Goal: Task Accomplishment & Management: Manage account settings

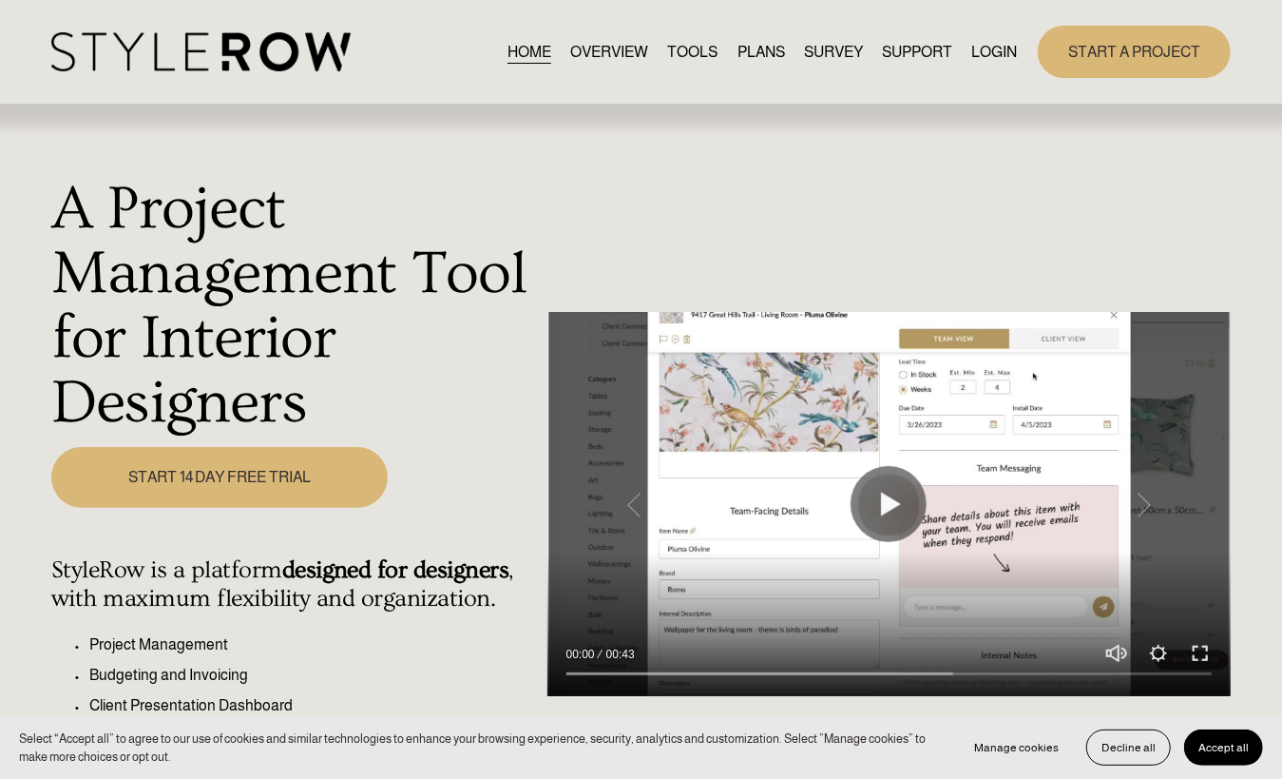
click at [1007, 51] on link "LOGIN" at bounding box center [995, 52] width 46 height 26
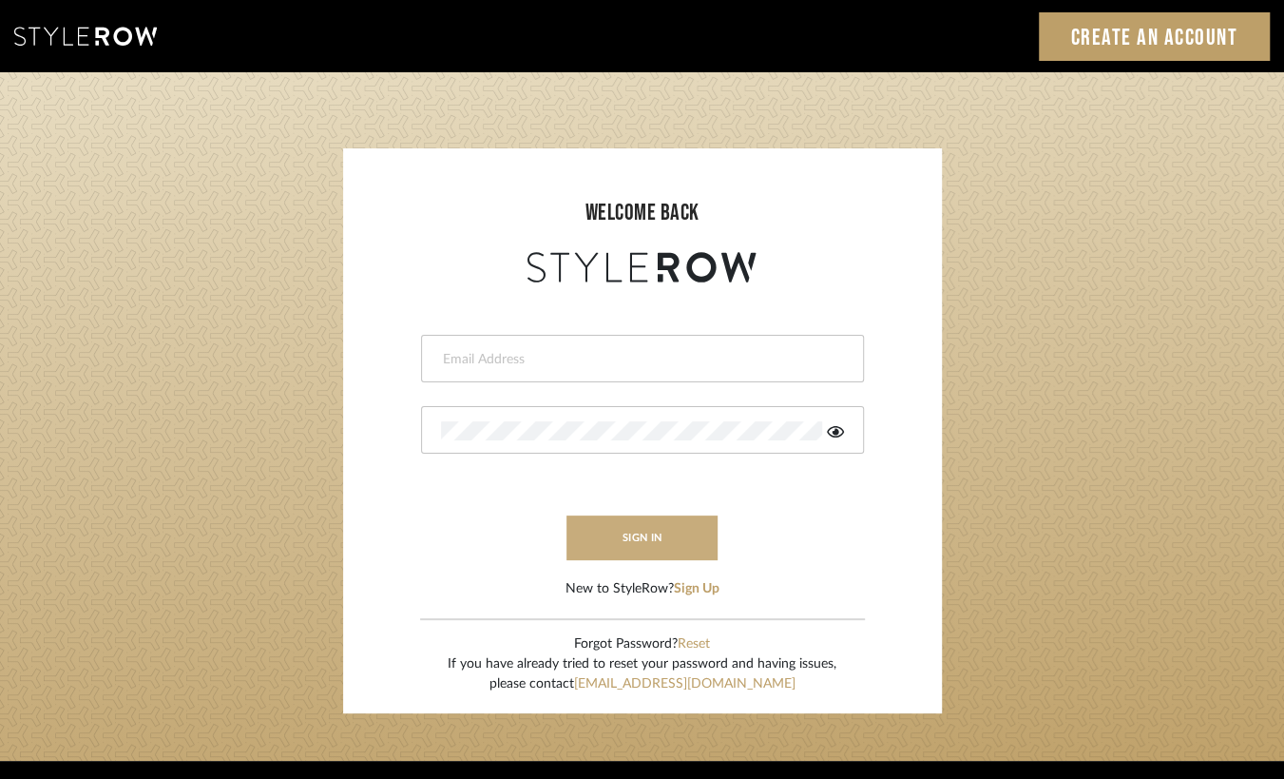
type input "[PERSON_NAME][EMAIL_ADDRESS][DOMAIN_NAME]"
click at [640, 532] on button "sign in" at bounding box center [643, 537] width 152 height 45
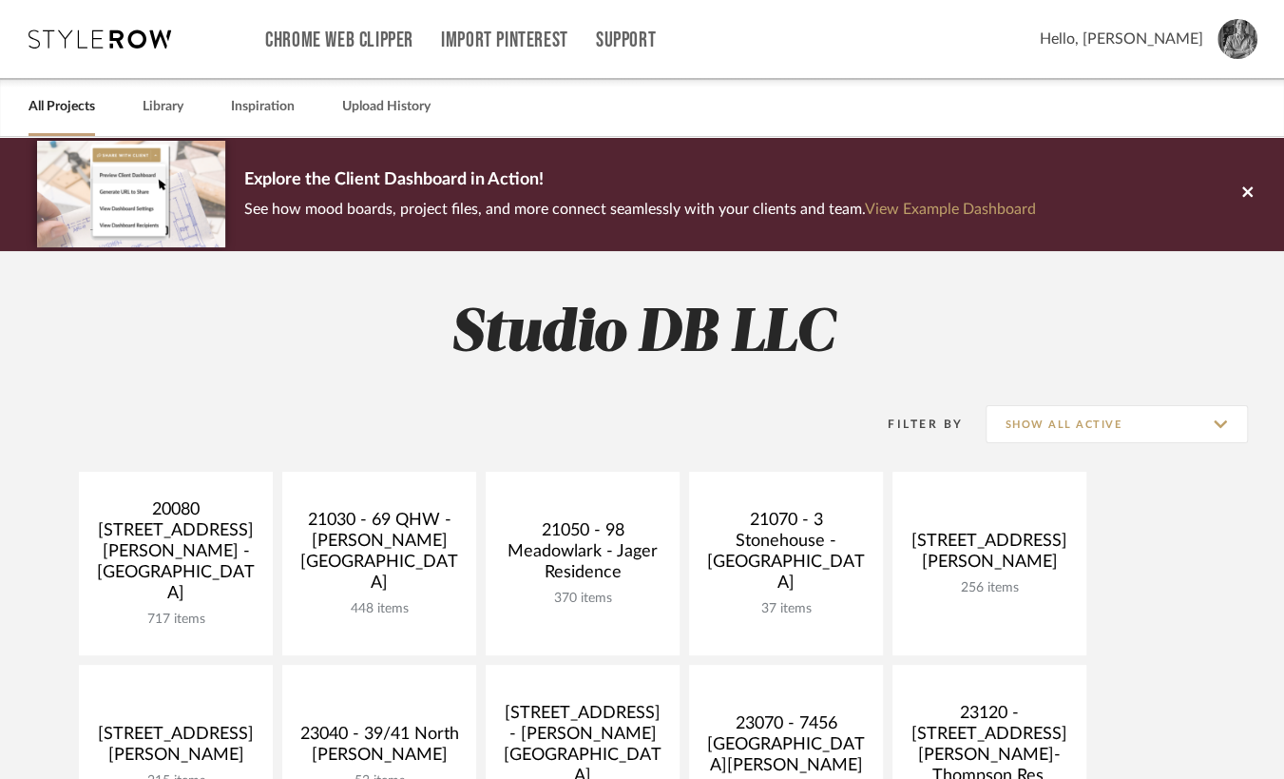
click at [750, 113] on div "All Projects Library Inspiration Upload History" at bounding box center [642, 107] width 1284 height 58
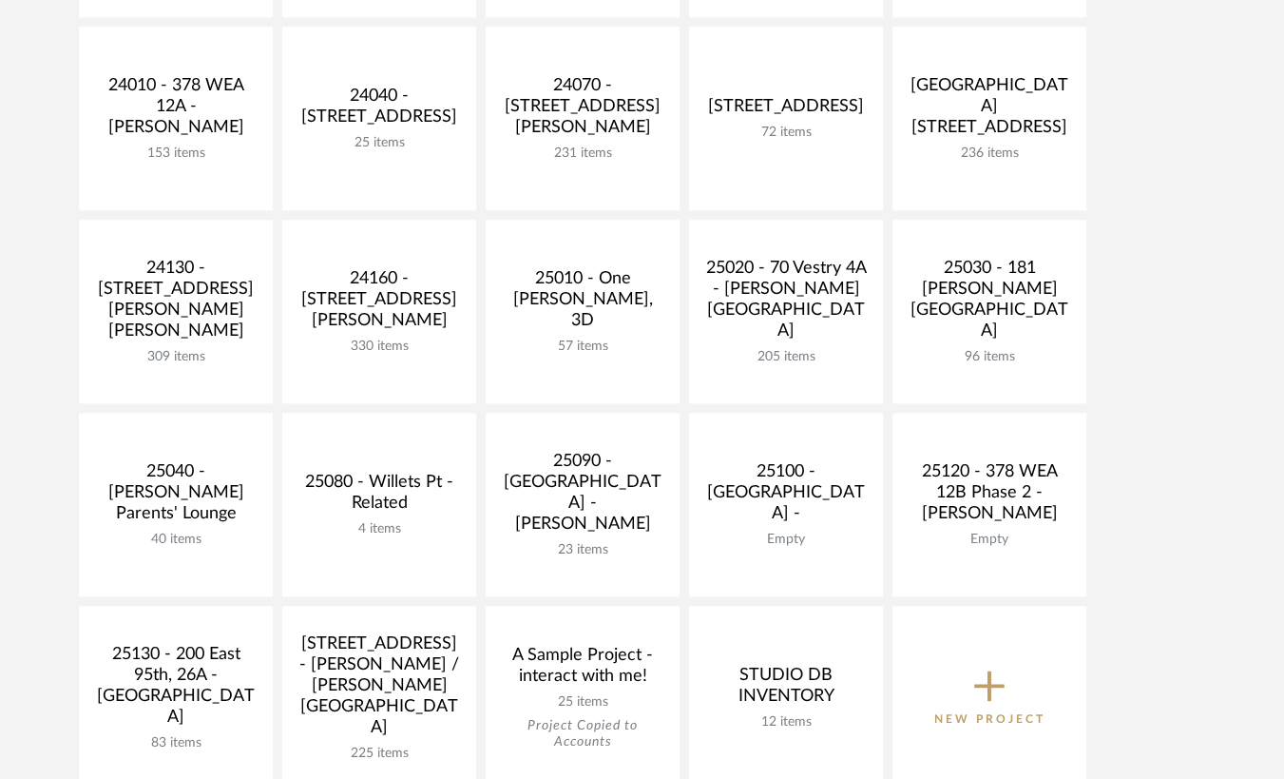
scroll to position [856, 0]
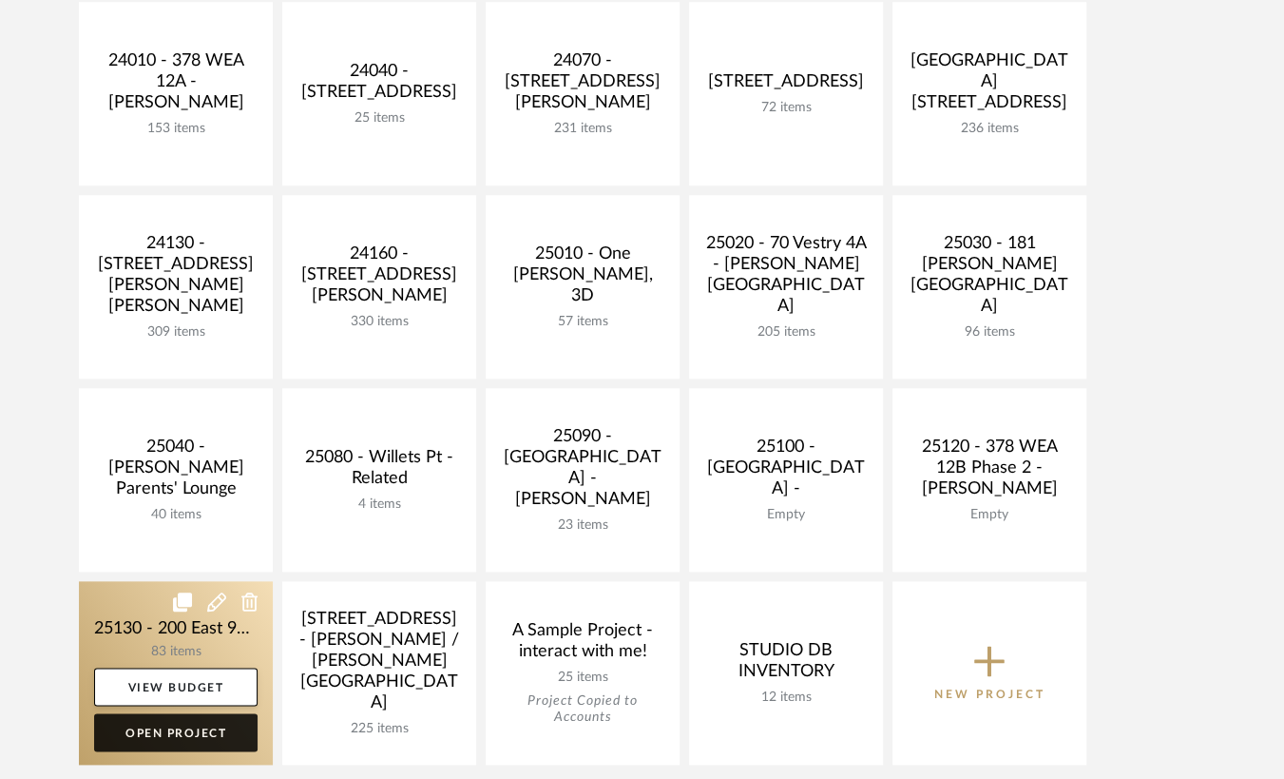
click at [156, 729] on link "Open Project" at bounding box center [176, 732] width 164 height 38
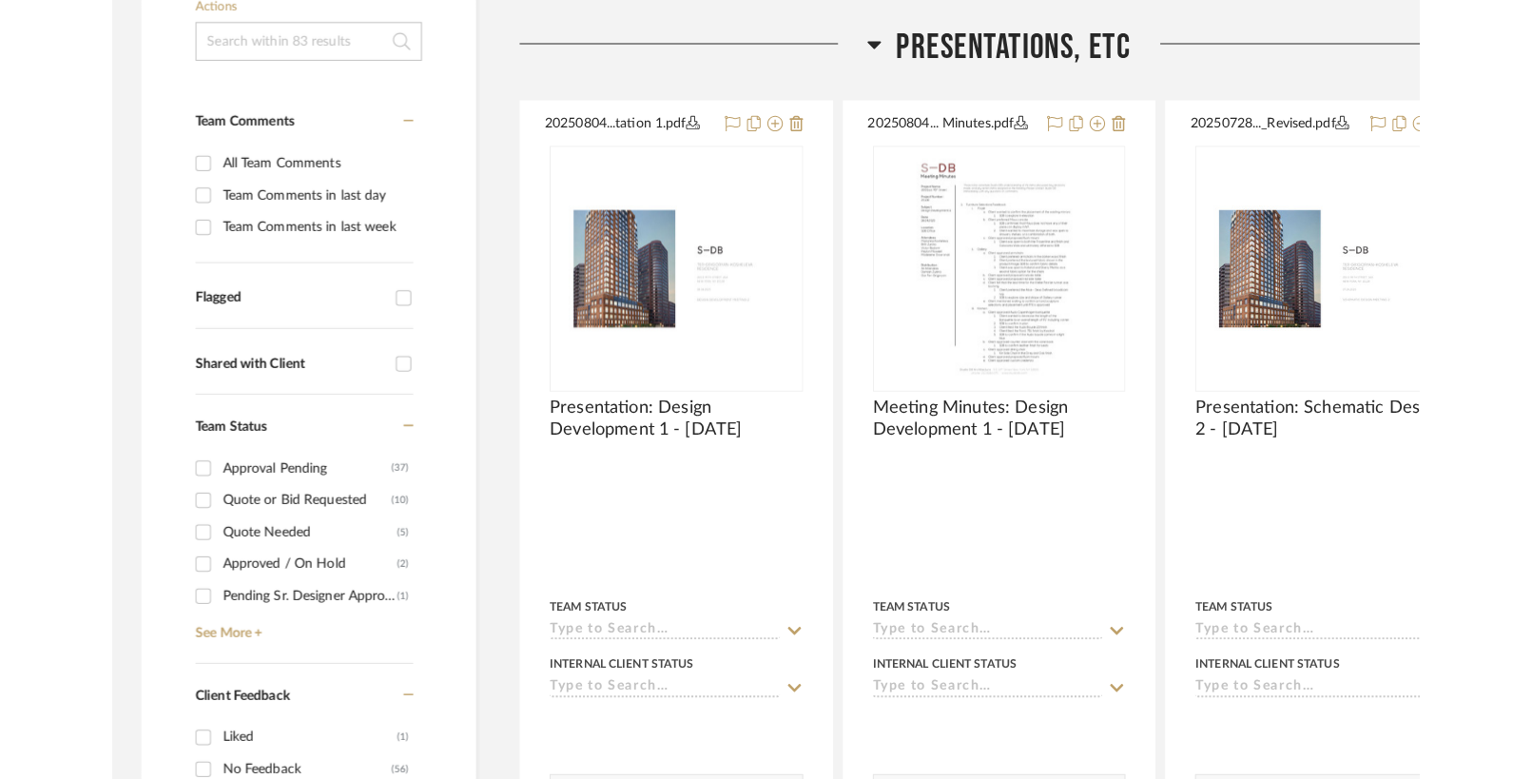
scroll to position [475, 0]
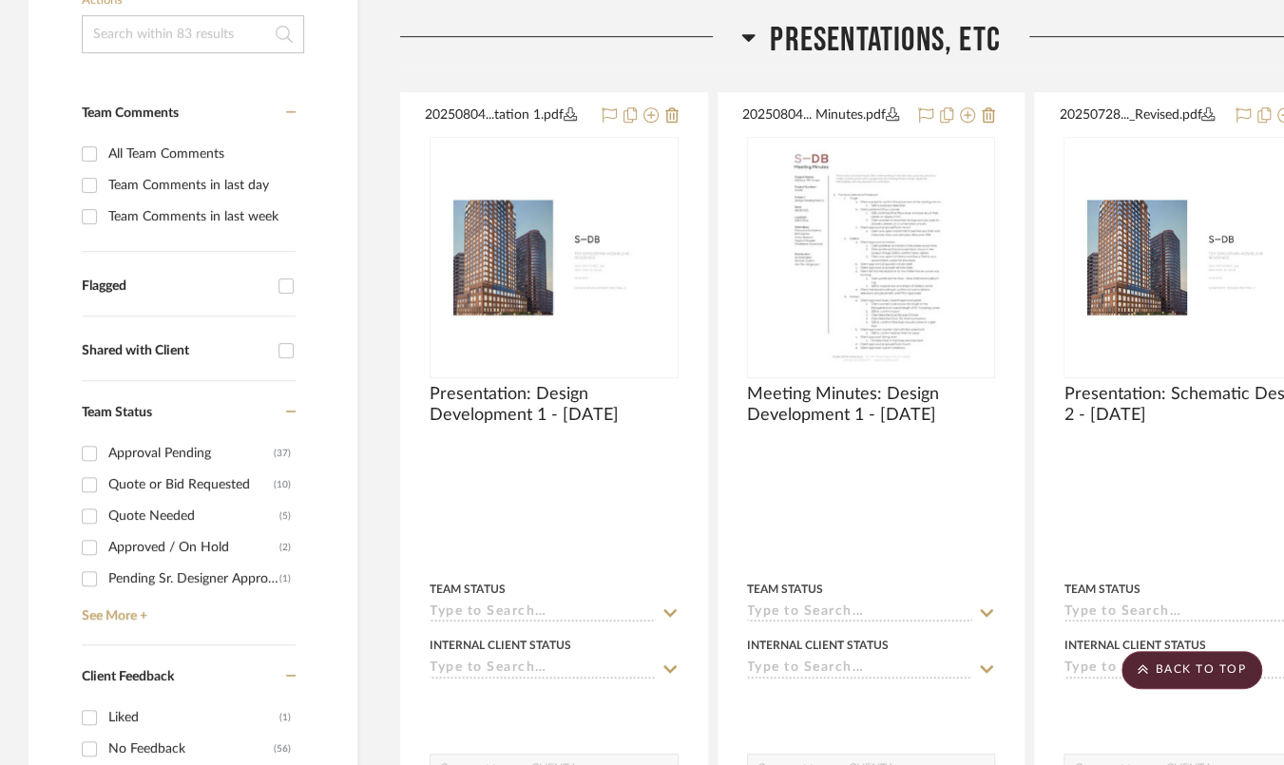
click at [126, 544] on div "Approved / On Hold" at bounding box center [193, 547] width 171 height 30
click at [105, 544] on input "Approved / On Hold (2)" at bounding box center [89, 547] width 30 height 30
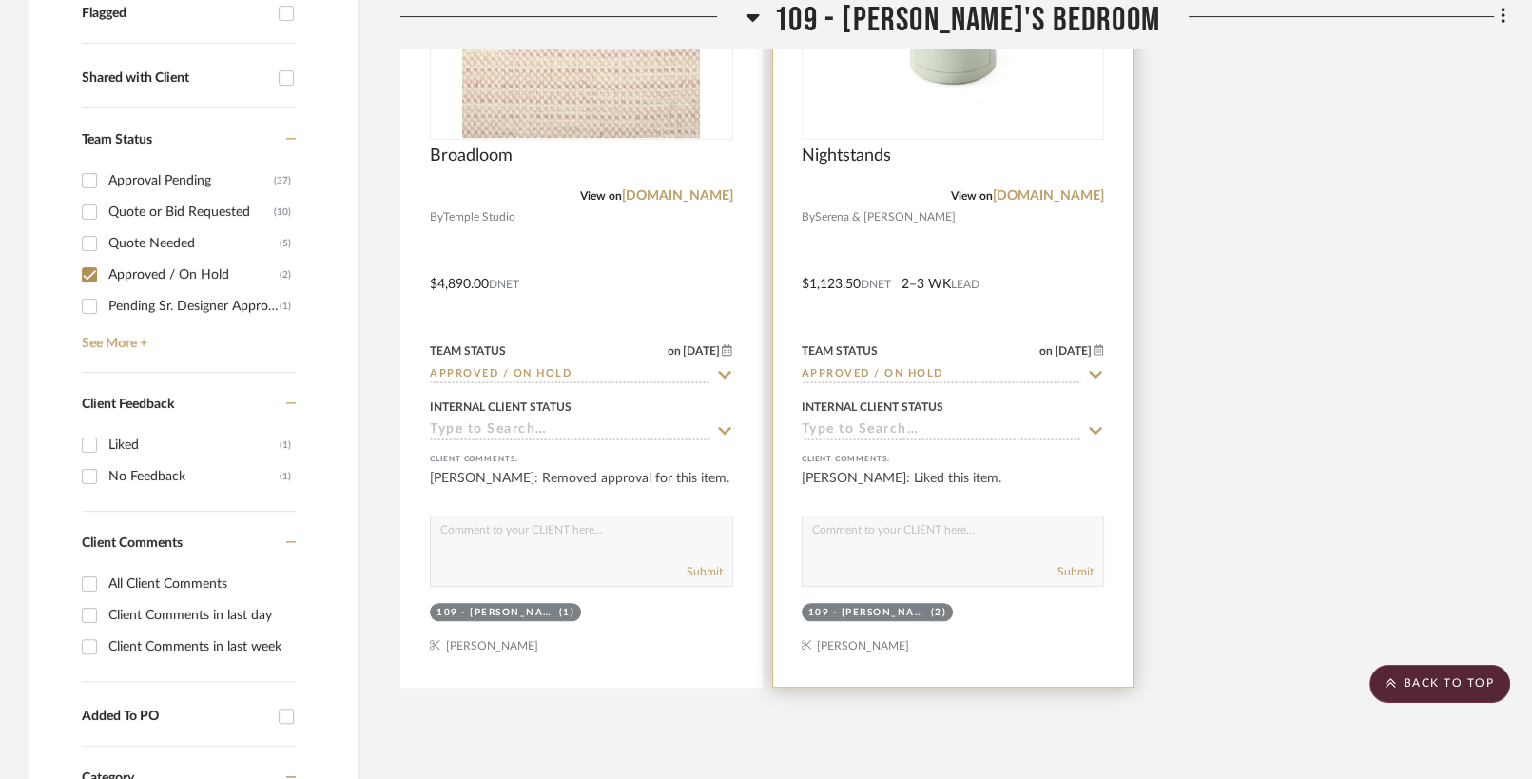
scroll to position [761, 0]
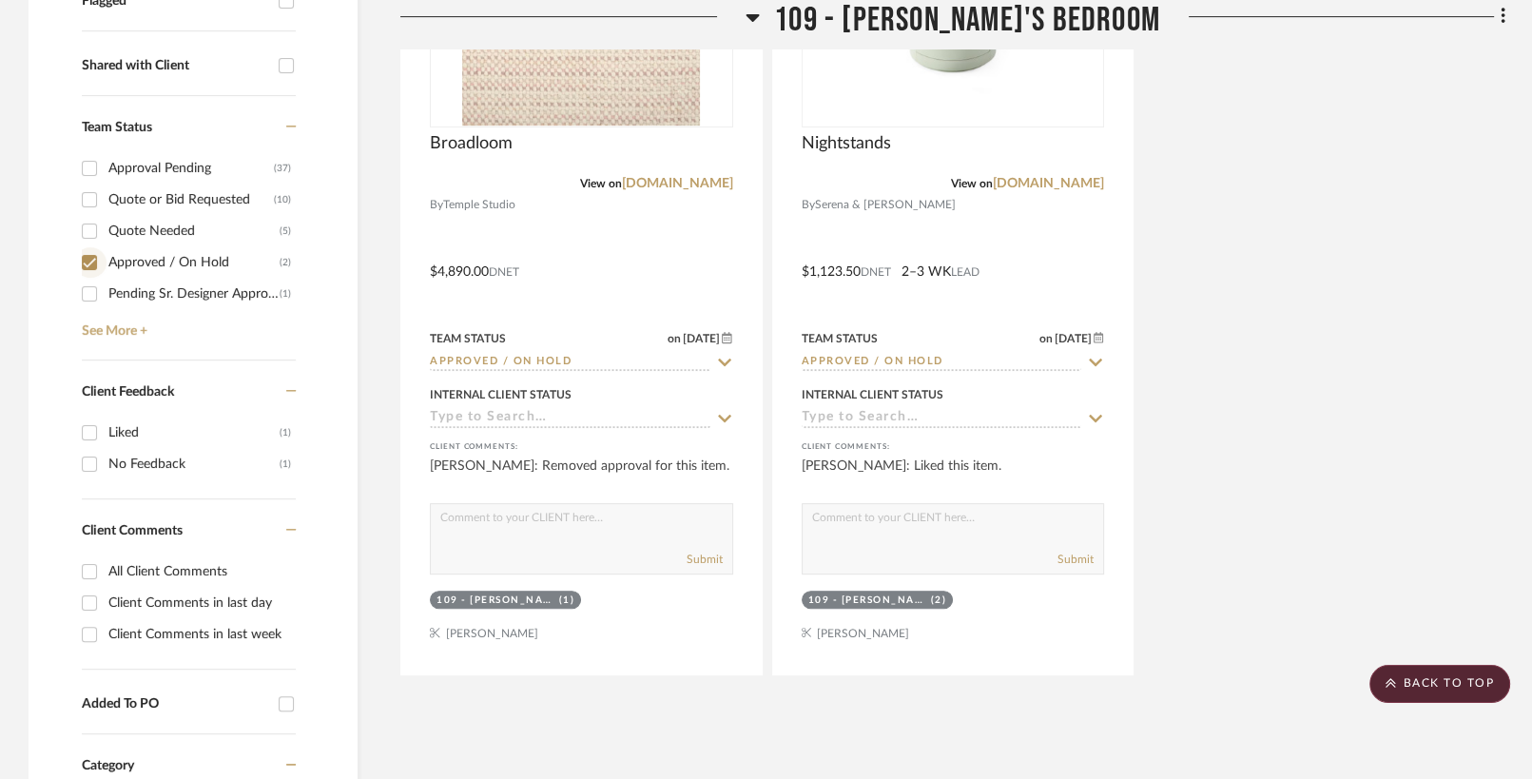
click at [88, 264] on input "Approved / On Hold (2)" at bounding box center [89, 262] width 30 height 30
checkbox input "false"
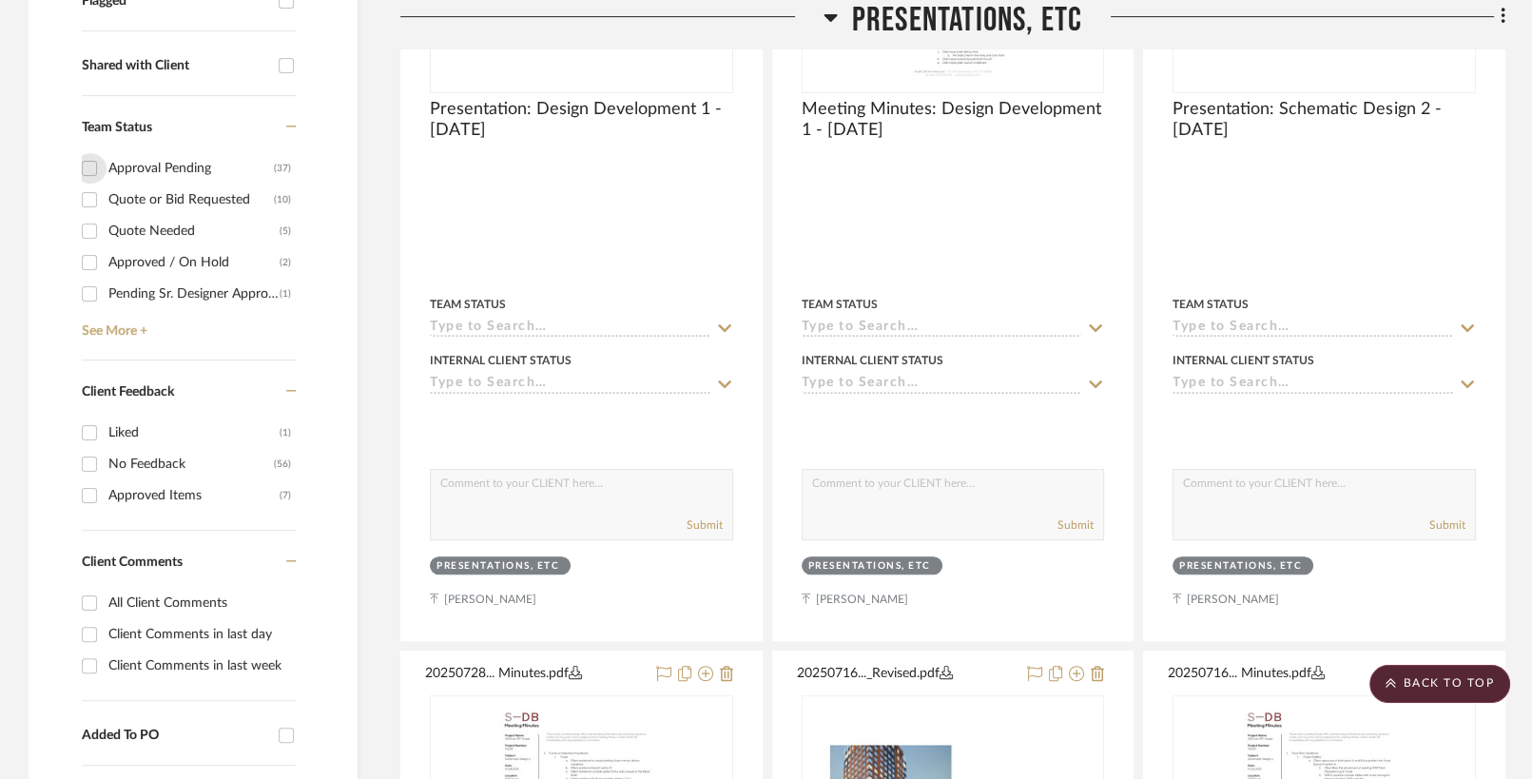
click at [92, 162] on input "Approval Pending (37)" at bounding box center [89, 168] width 30 height 30
checkbox input "true"
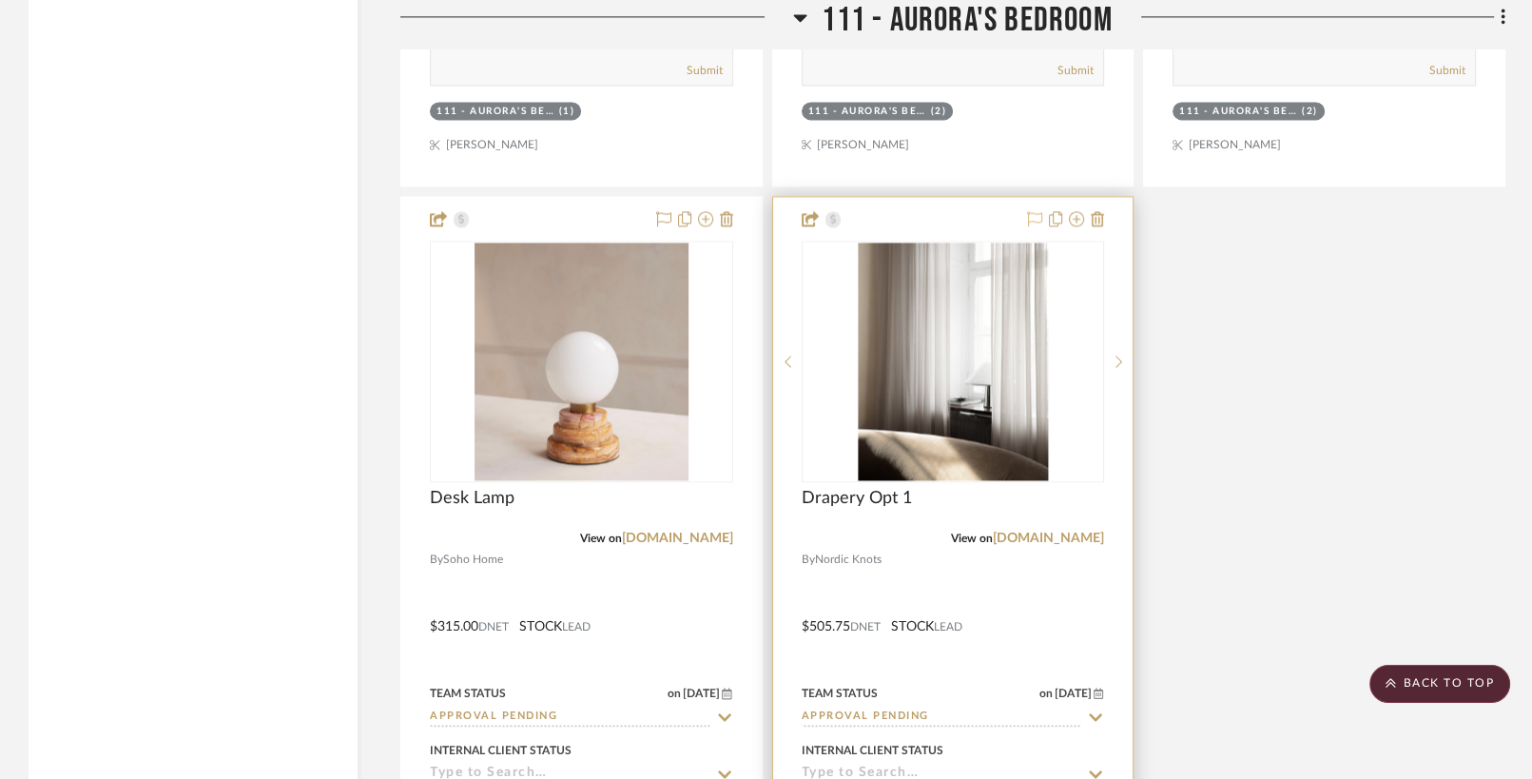
scroll to position [11208, 0]
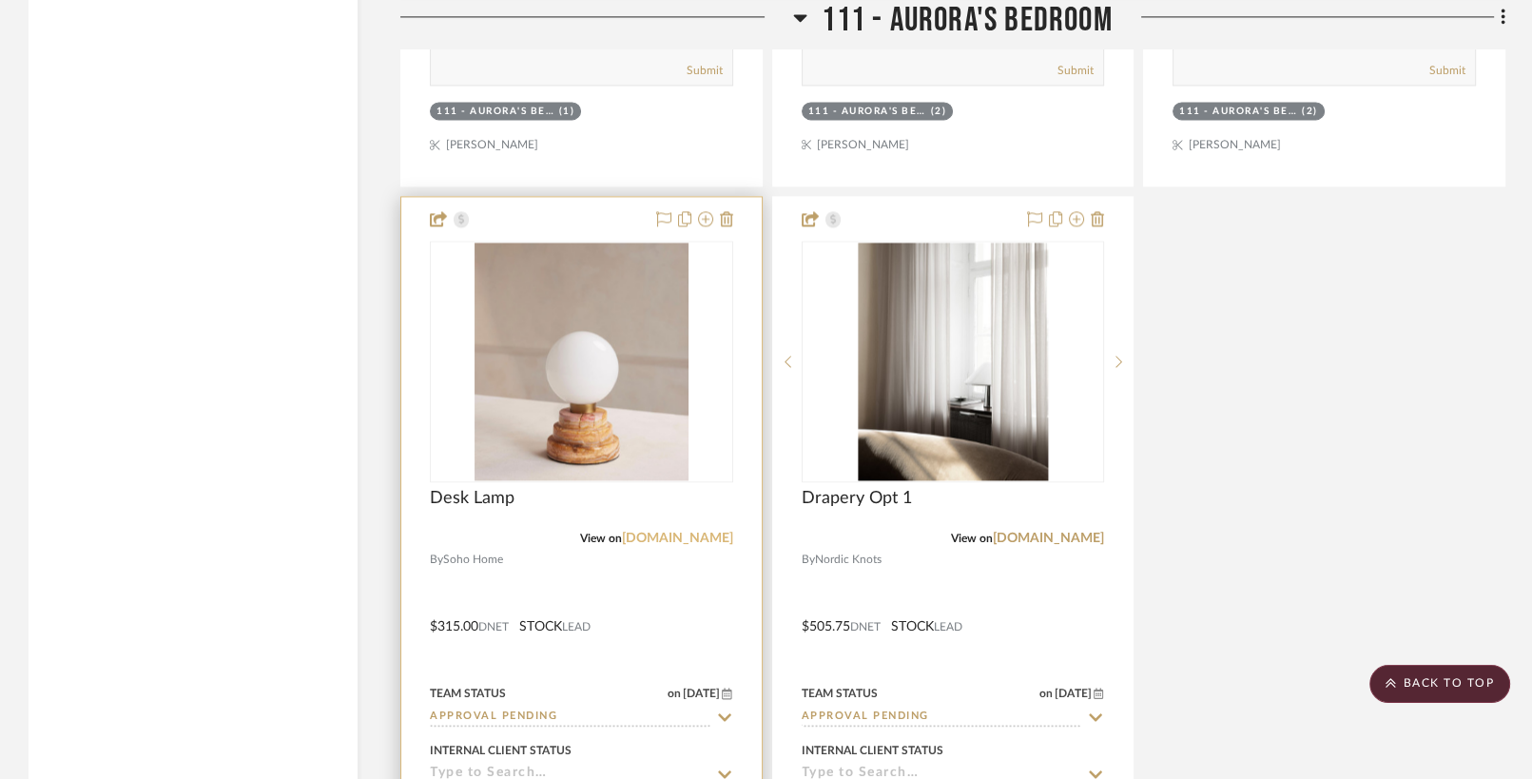
click at [679, 531] on link "sohohome.com" at bounding box center [677, 537] width 111 height 13
